Goal: Find specific page/section: Find specific page/section

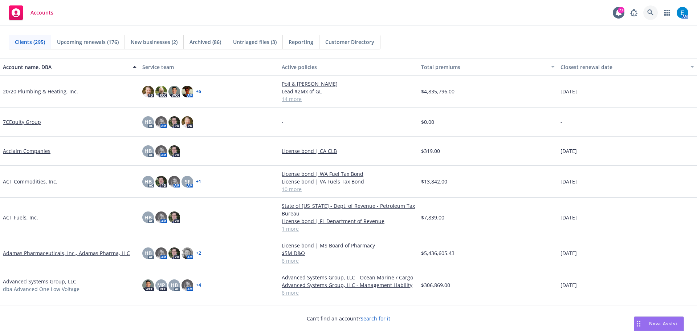
click at [648, 10] on icon at bounding box center [650, 12] width 7 height 7
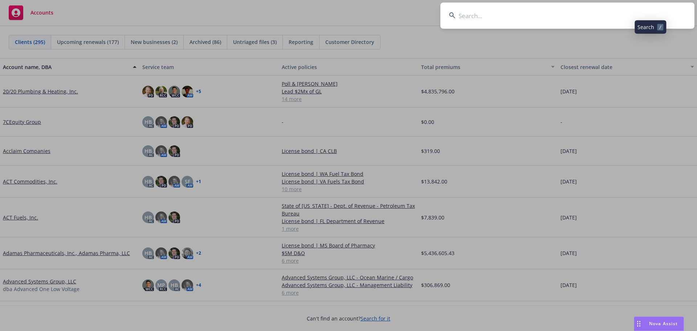
click at [622, 15] on input at bounding box center [567, 16] width 254 height 26
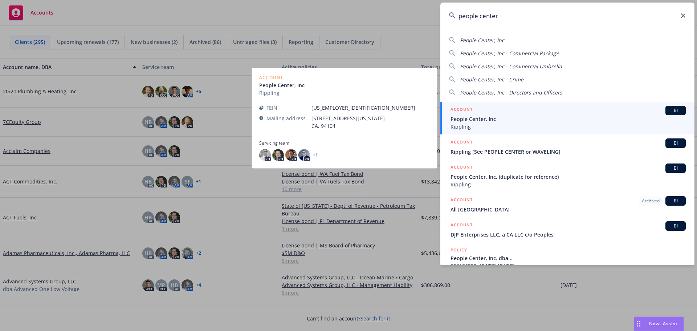
type input "people center"
click at [475, 119] on span "People Center, Inc" at bounding box center [568, 119] width 235 height 8
